Goal: Transaction & Acquisition: Subscribe to service/newsletter

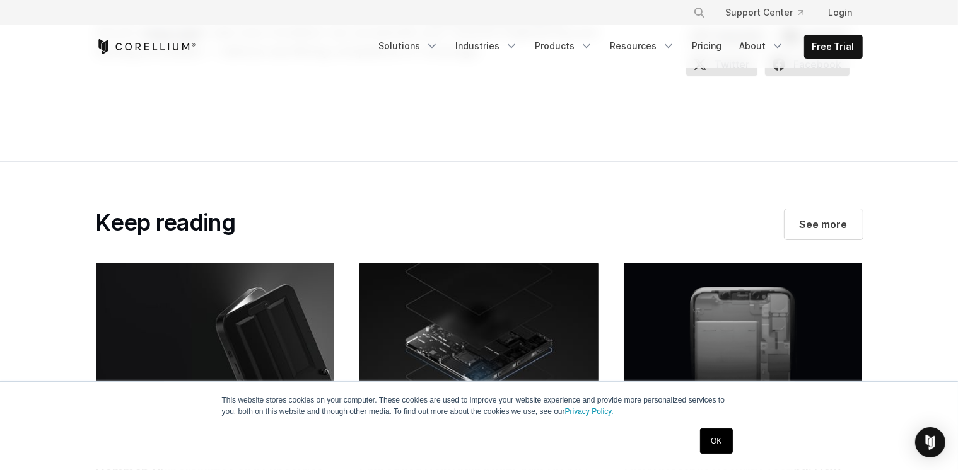
scroll to position [4539, 0]
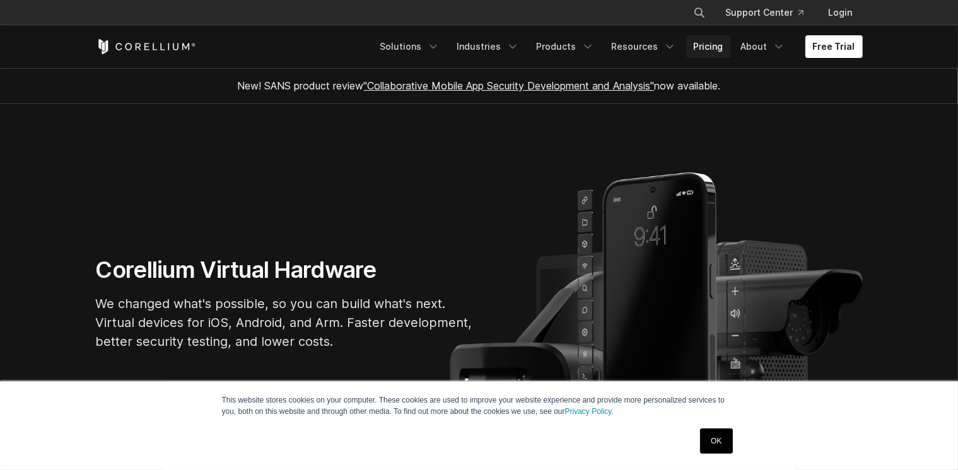
click at [702, 38] on link "Pricing" at bounding box center [708, 46] width 45 height 23
